Goal: Task Accomplishment & Management: Complete application form

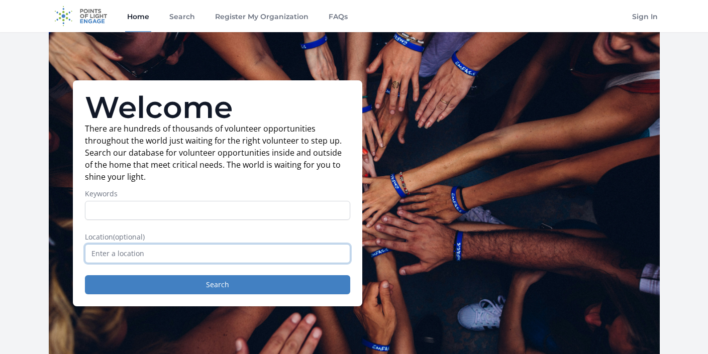
click at [150, 254] on input "text" at bounding box center [217, 253] width 265 height 19
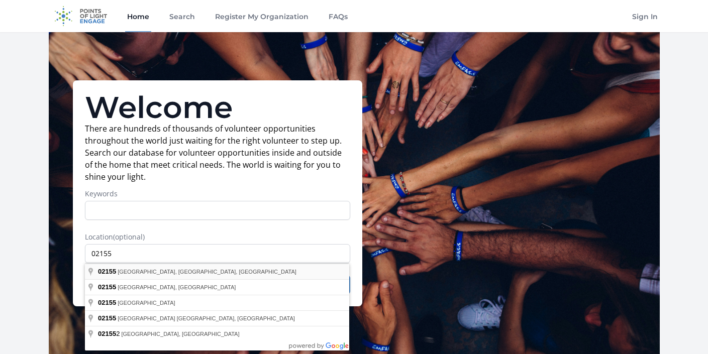
type input "[GEOGRAPHIC_DATA], MA 02155, [GEOGRAPHIC_DATA]"
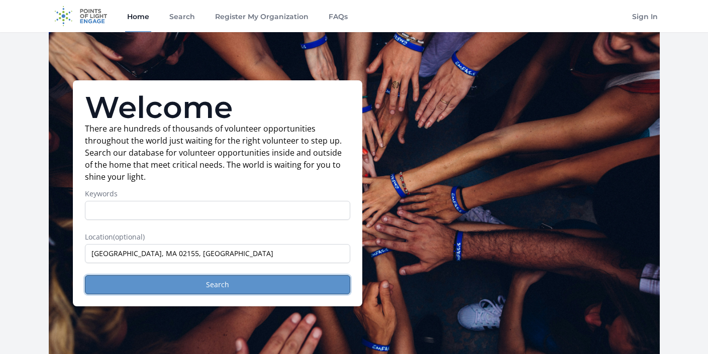
click at [191, 289] on button "Search" at bounding box center [217, 284] width 265 height 19
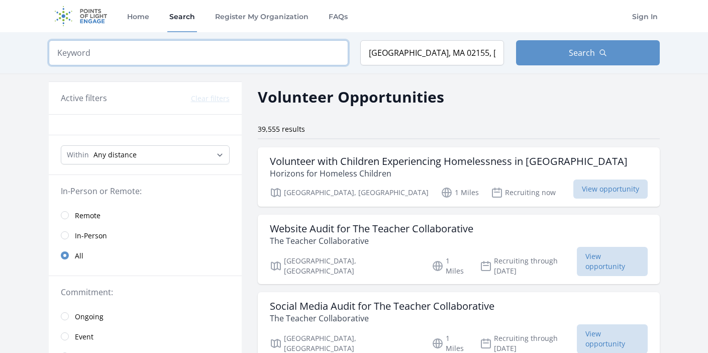
click at [134, 50] on input "search" at bounding box center [199, 52] width 300 height 25
type input "food"
click button "submit" at bounding box center [0, 0] width 0 height 0
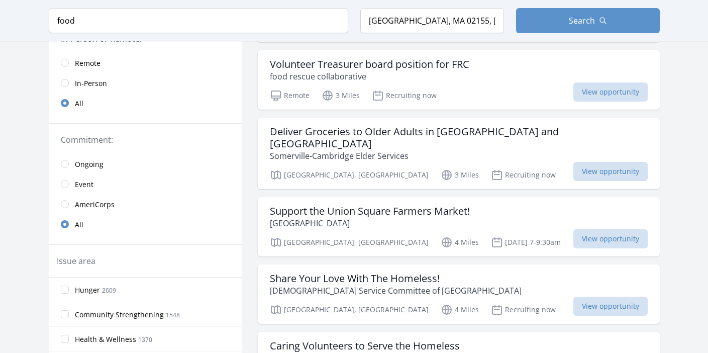
scroll to position [166, 0]
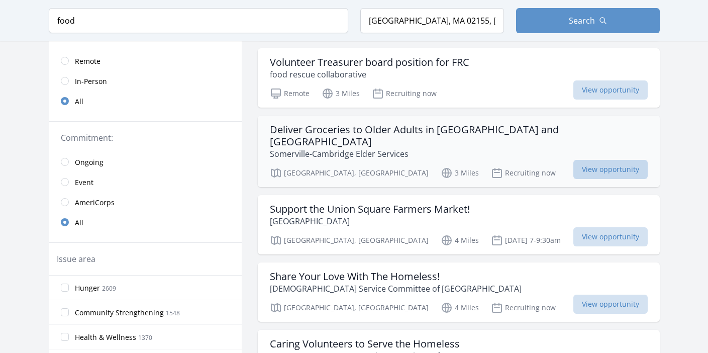
click at [583, 160] on span "View opportunity" at bounding box center [610, 169] width 74 height 19
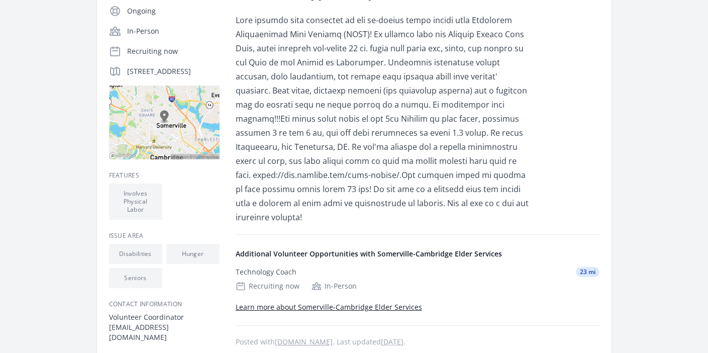
scroll to position [249, 0]
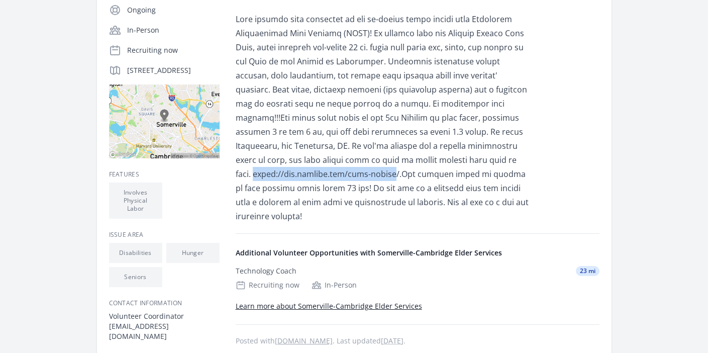
drag, startPoint x: 387, startPoint y: 136, endPoint x: 261, endPoint y: 148, distance: 126.7
click at [261, 148] on p at bounding box center [383, 117] width 294 height 211
copy p "[URL][DOMAIN_NAME]"
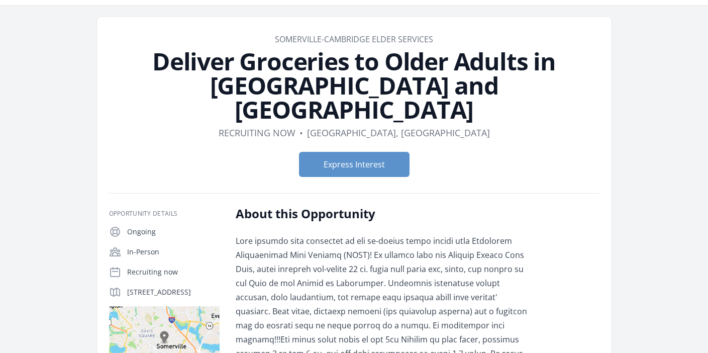
scroll to position [29, 0]
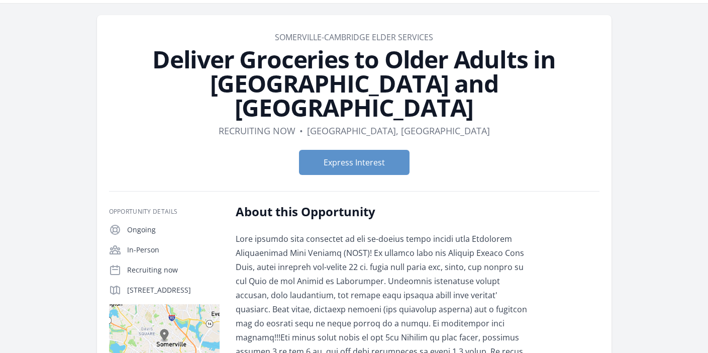
drag, startPoint x: 443, startPoint y: 37, endPoint x: 277, endPoint y: 35, distance: 165.4
click at [277, 35] on dd "Somerville-Cambridge Elder Services" at bounding box center [354, 37] width 491 height 12
click at [441, 30] on article "Organization Somerville-Cambridge Elder Services Deliver Groceries to Older Adu…" at bounding box center [354, 296] width 515 height 563
drag, startPoint x: 440, startPoint y: 34, endPoint x: 272, endPoint y: 38, distance: 167.4
click at [272, 38] on dd "Somerville-Cambridge Elder Services" at bounding box center [354, 37] width 491 height 12
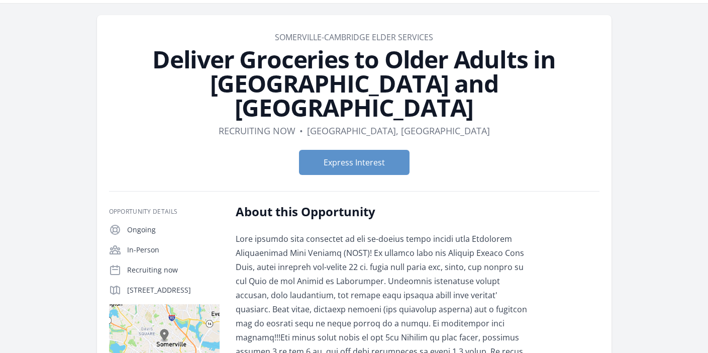
copy link "Somerville-Cambridge Elder Services"
